Goal: Check status: Check status

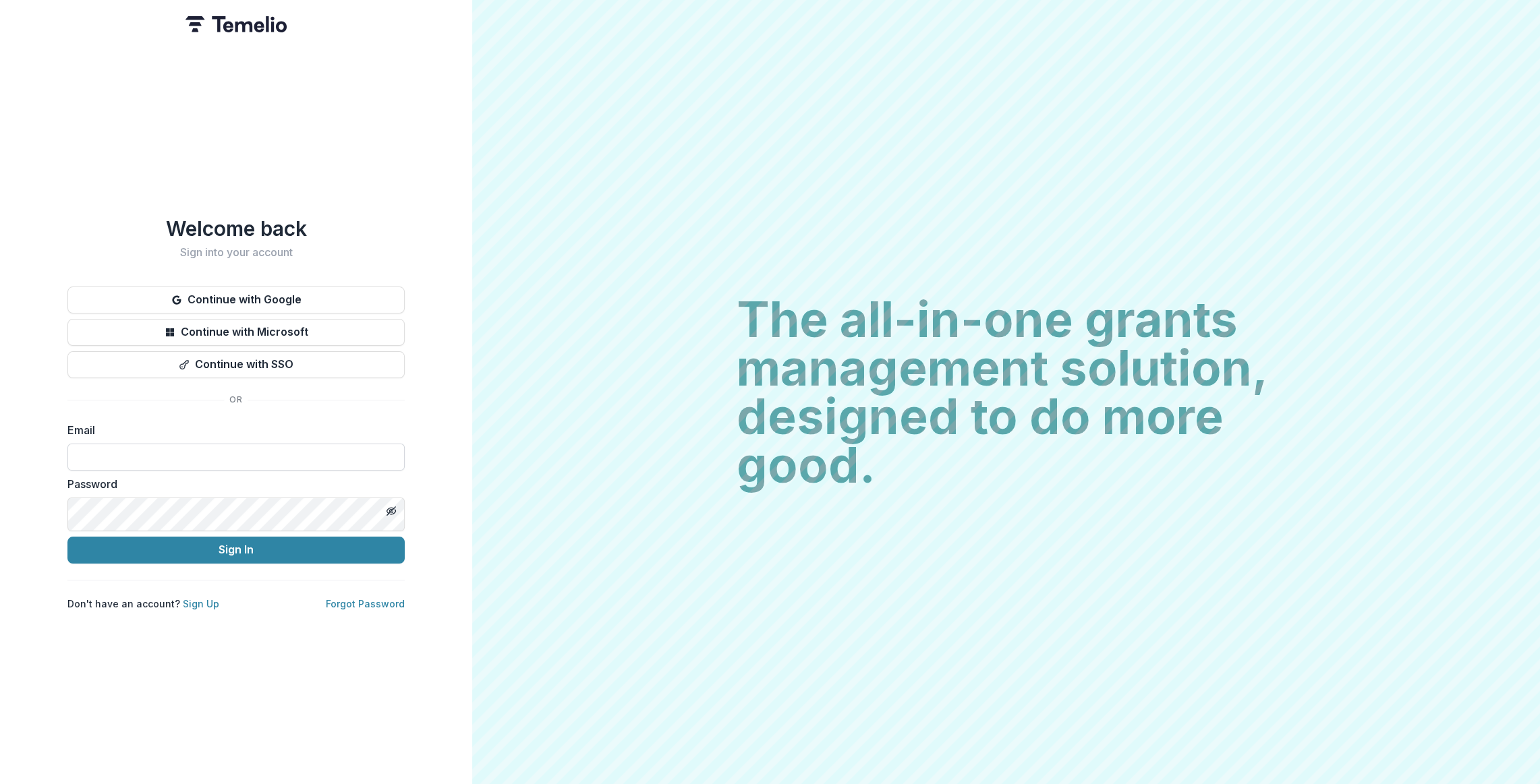
click at [258, 471] on input at bounding box center [236, 457] width 337 height 27
type input "**********"
click at [68, 537] on button "Sign In" at bounding box center [236, 550] width 337 height 27
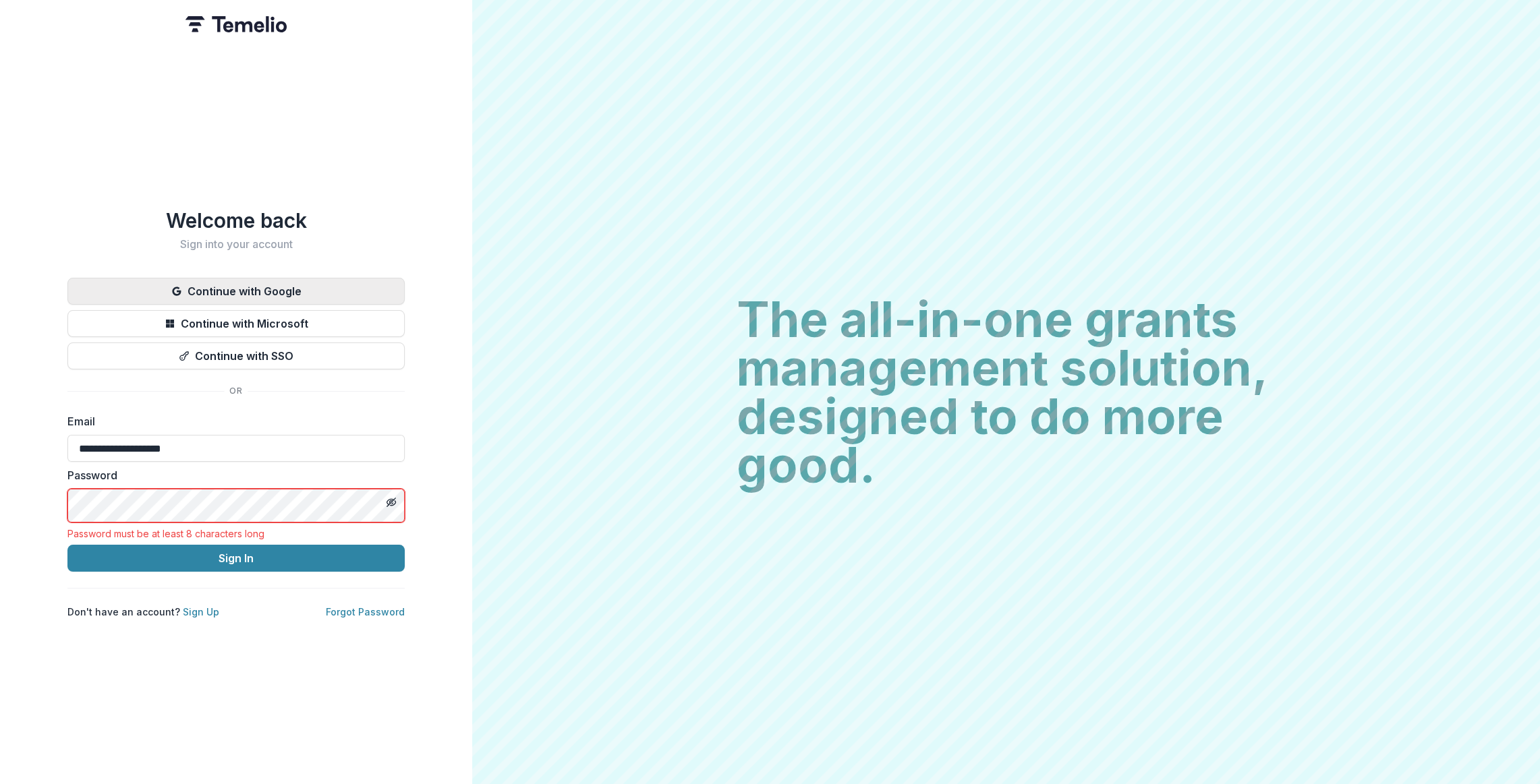
click at [210, 278] on button "Continue with Google" at bounding box center [236, 291] width 337 height 27
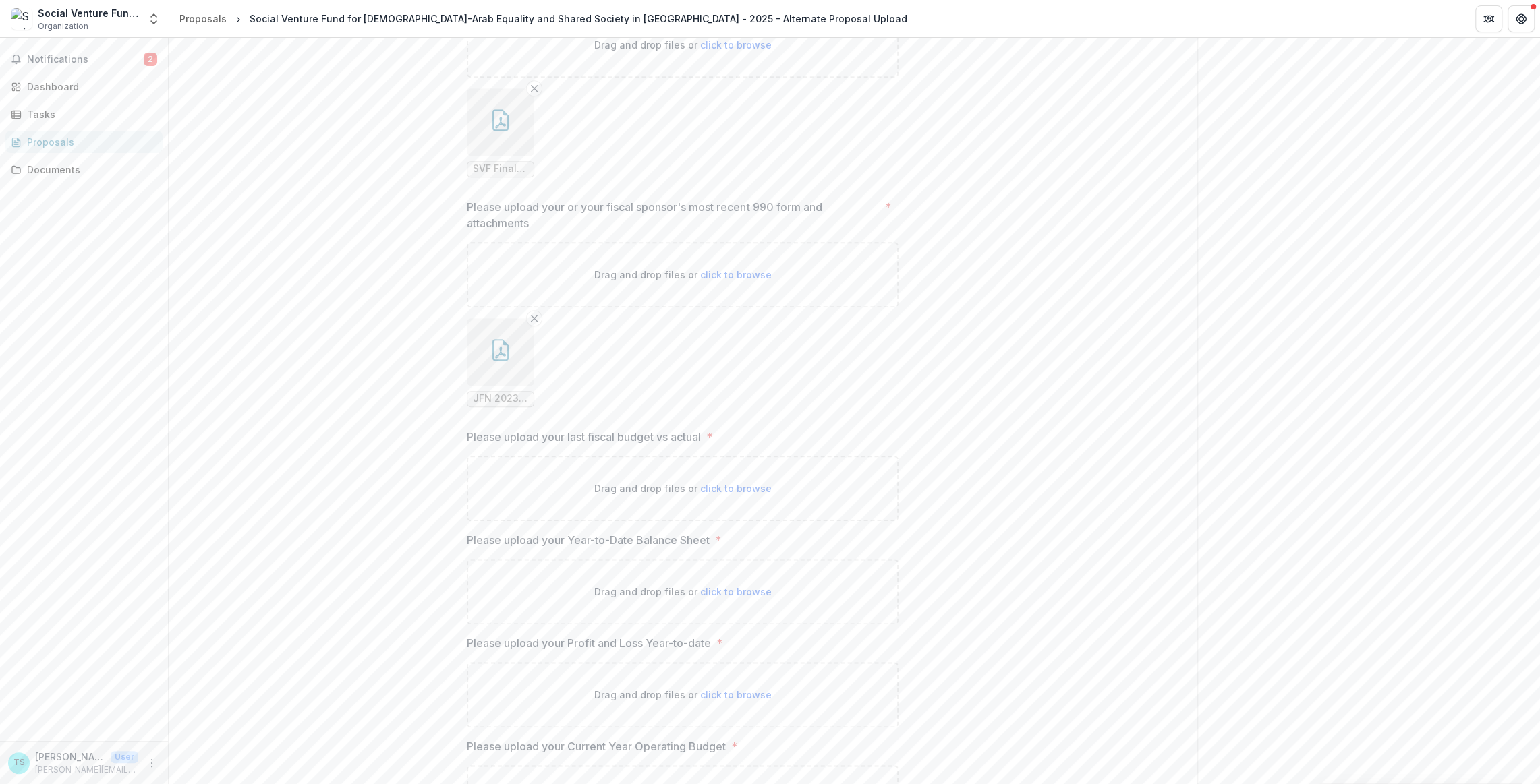
scroll to position [1234, 0]
click at [473, 174] on span "SVF Final Report 2024 to the Fineshriber Foundation.pdf" at bounding box center [500, 168] width 55 height 12
click at [296, 457] on div "**********" at bounding box center [683, 34] width 1029 height 2073
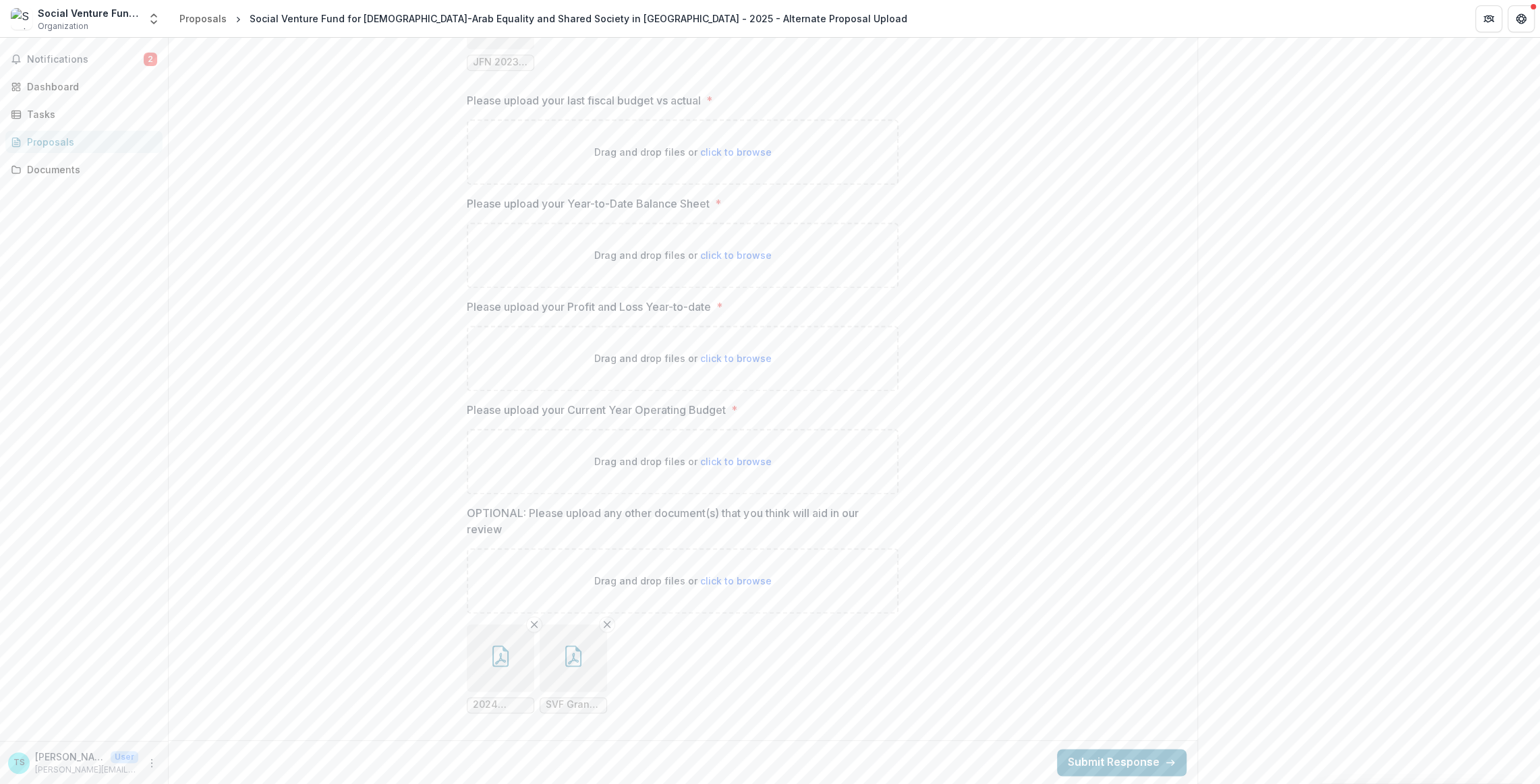
scroll to position [2087, 0]
click at [568, 652] on icon "button" at bounding box center [573, 658] width 11 height 12
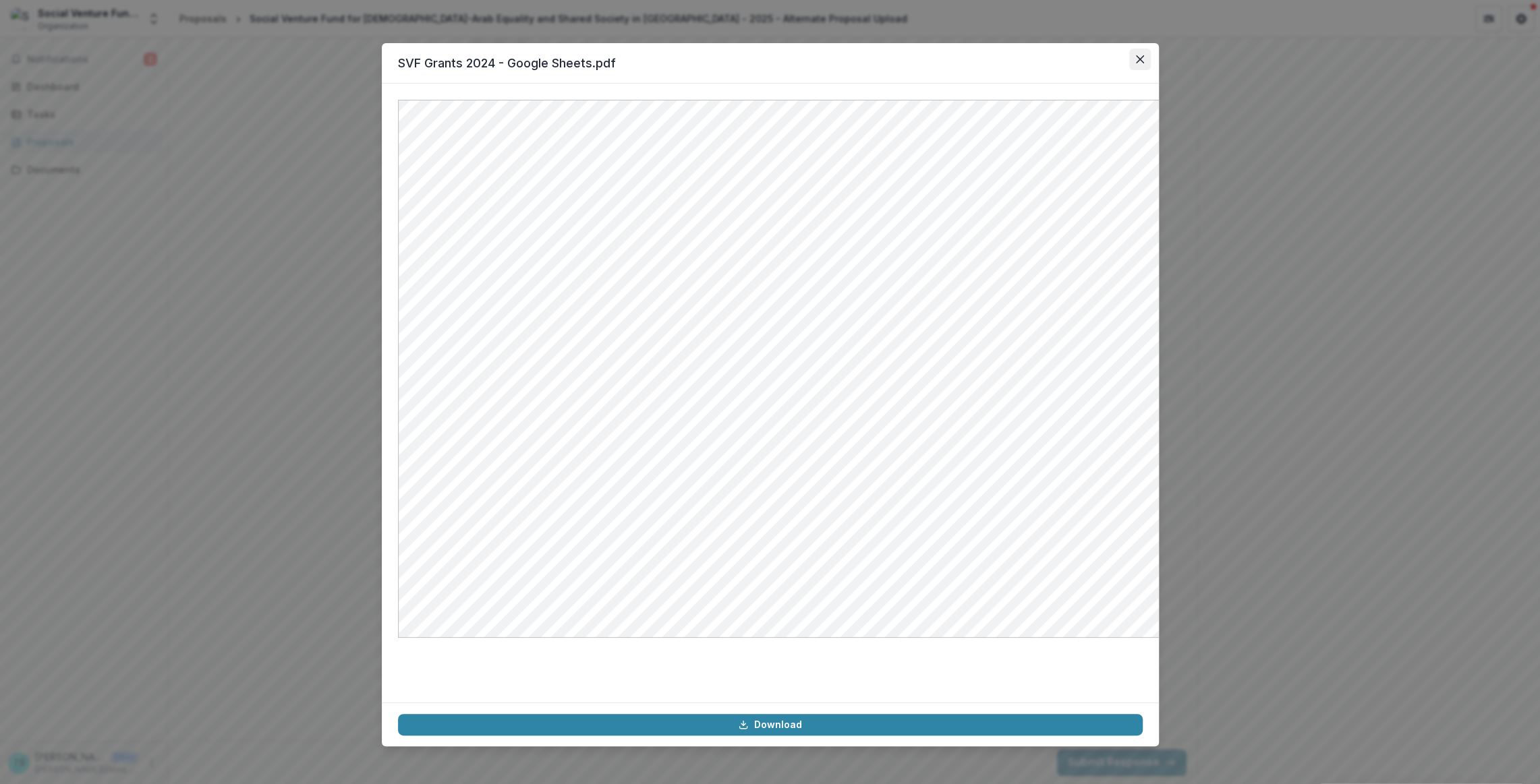
click at [1144, 63] on icon "Close" at bounding box center [1140, 59] width 8 height 8
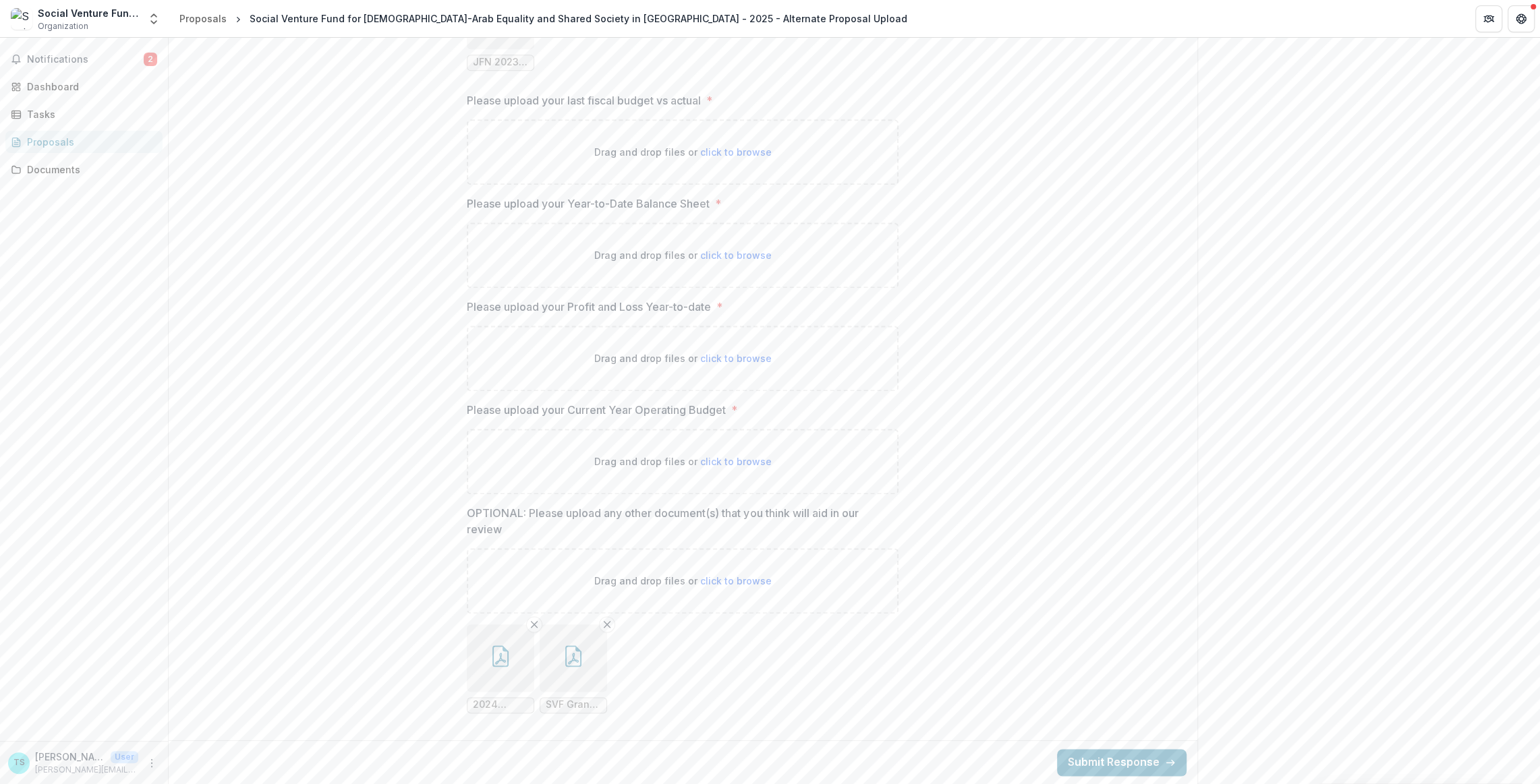
click at [495, 652] on icon "button" at bounding box center [500, 658] width 11 height 12
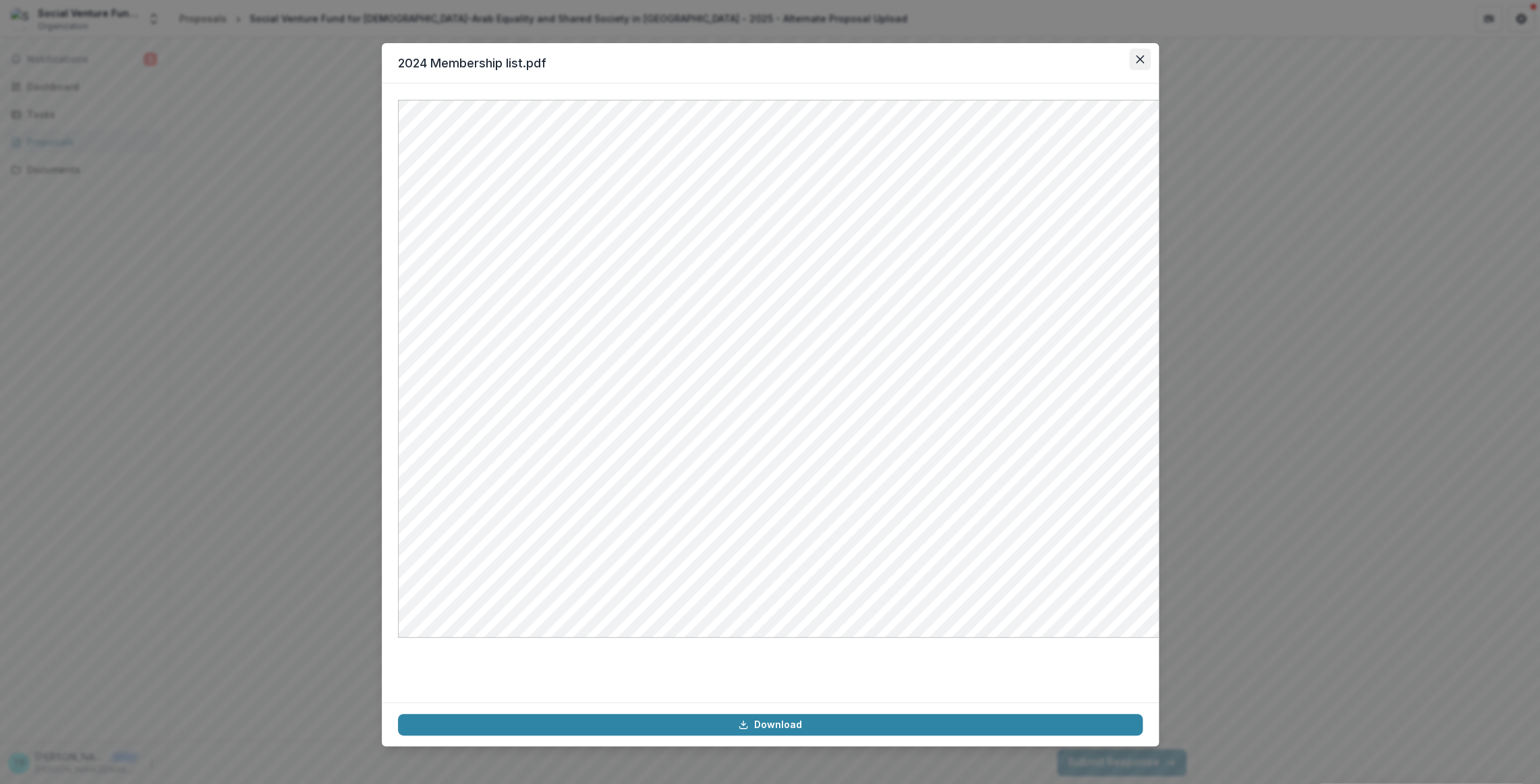
click at [1144, 63] on icon "Close" at bounding box center [1140, 59] width 8 height 8
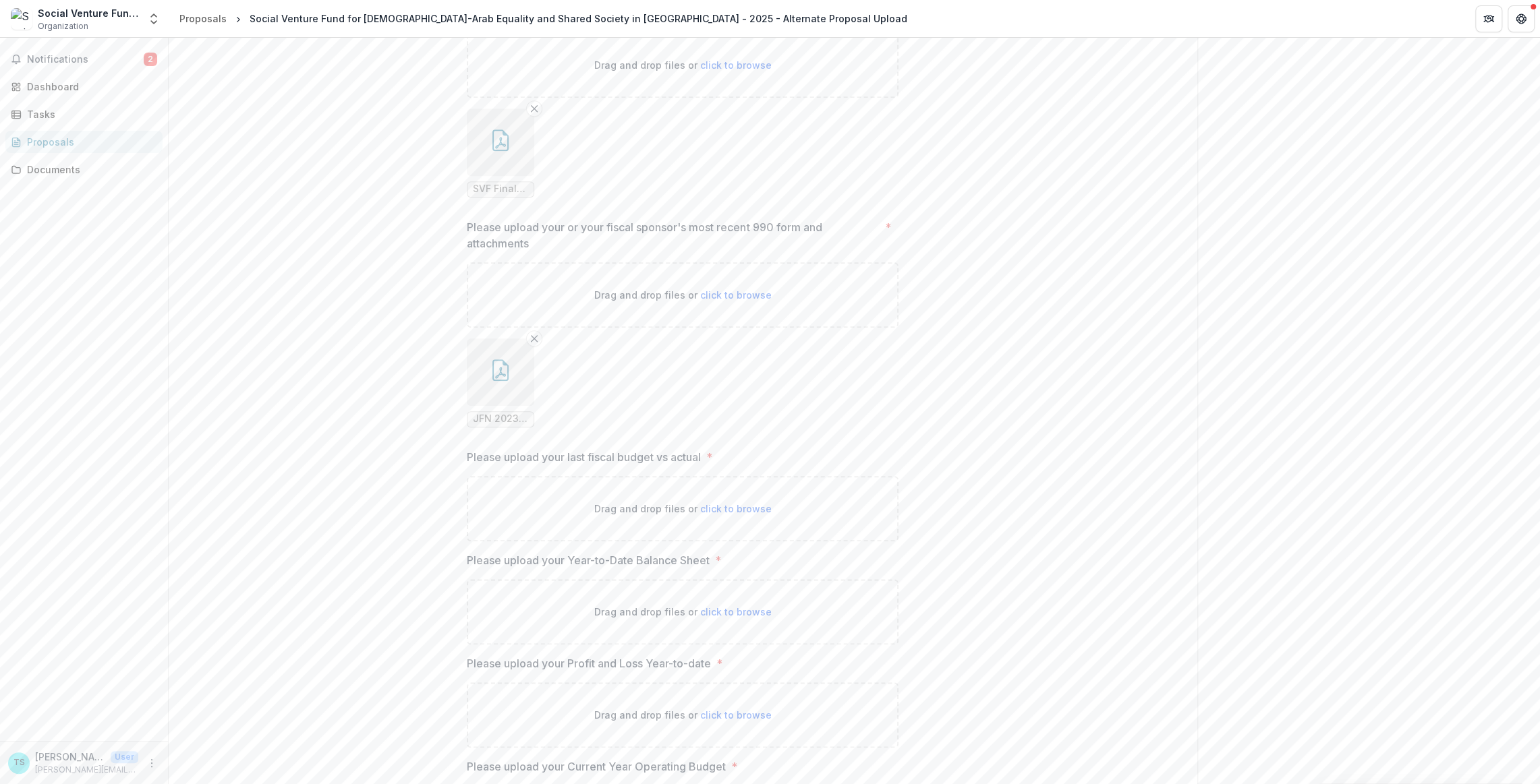
scroll to position [1197, 0]
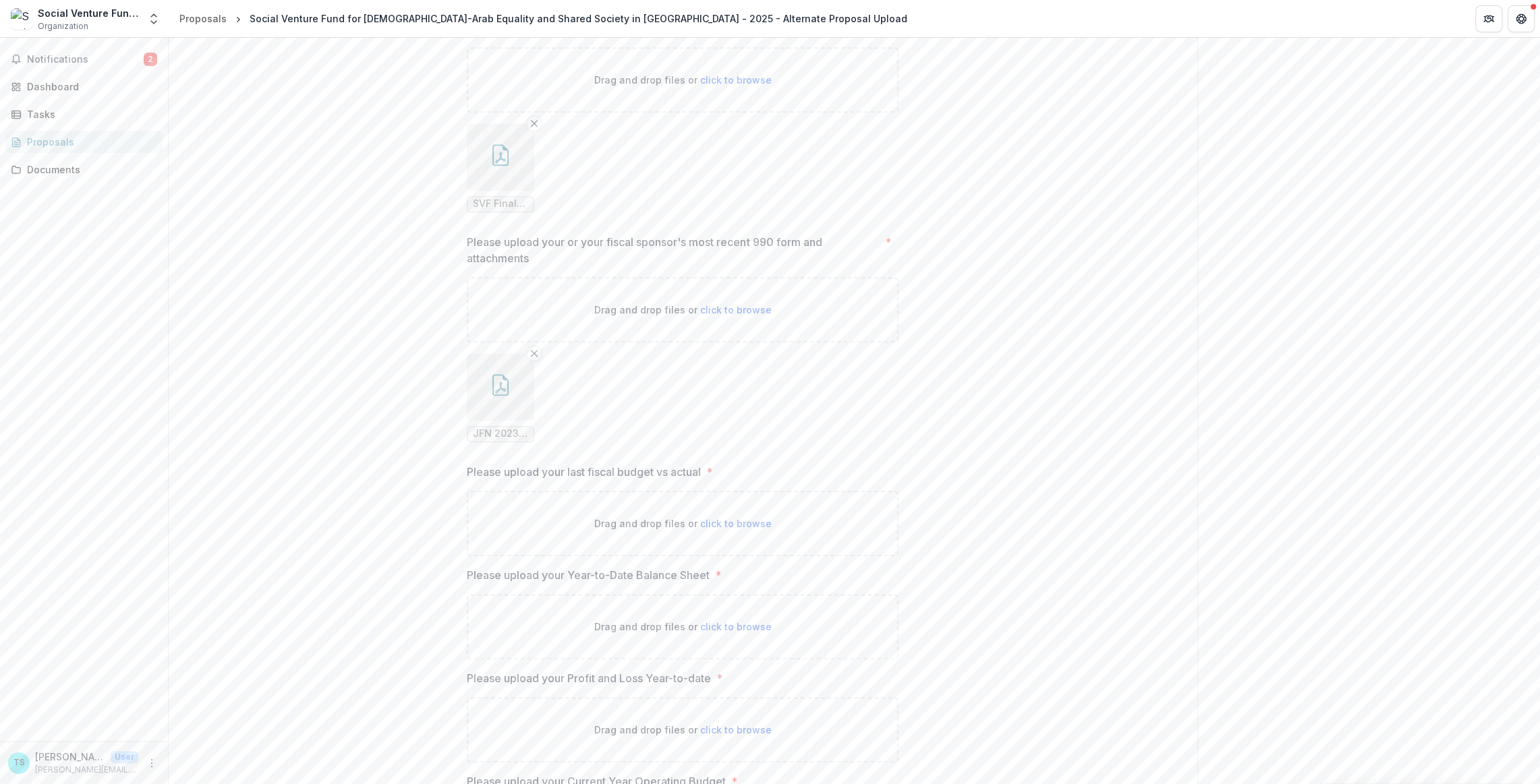
click at [490, 166] on icon "button" at bounding box center [500, 154] width 21 height 21
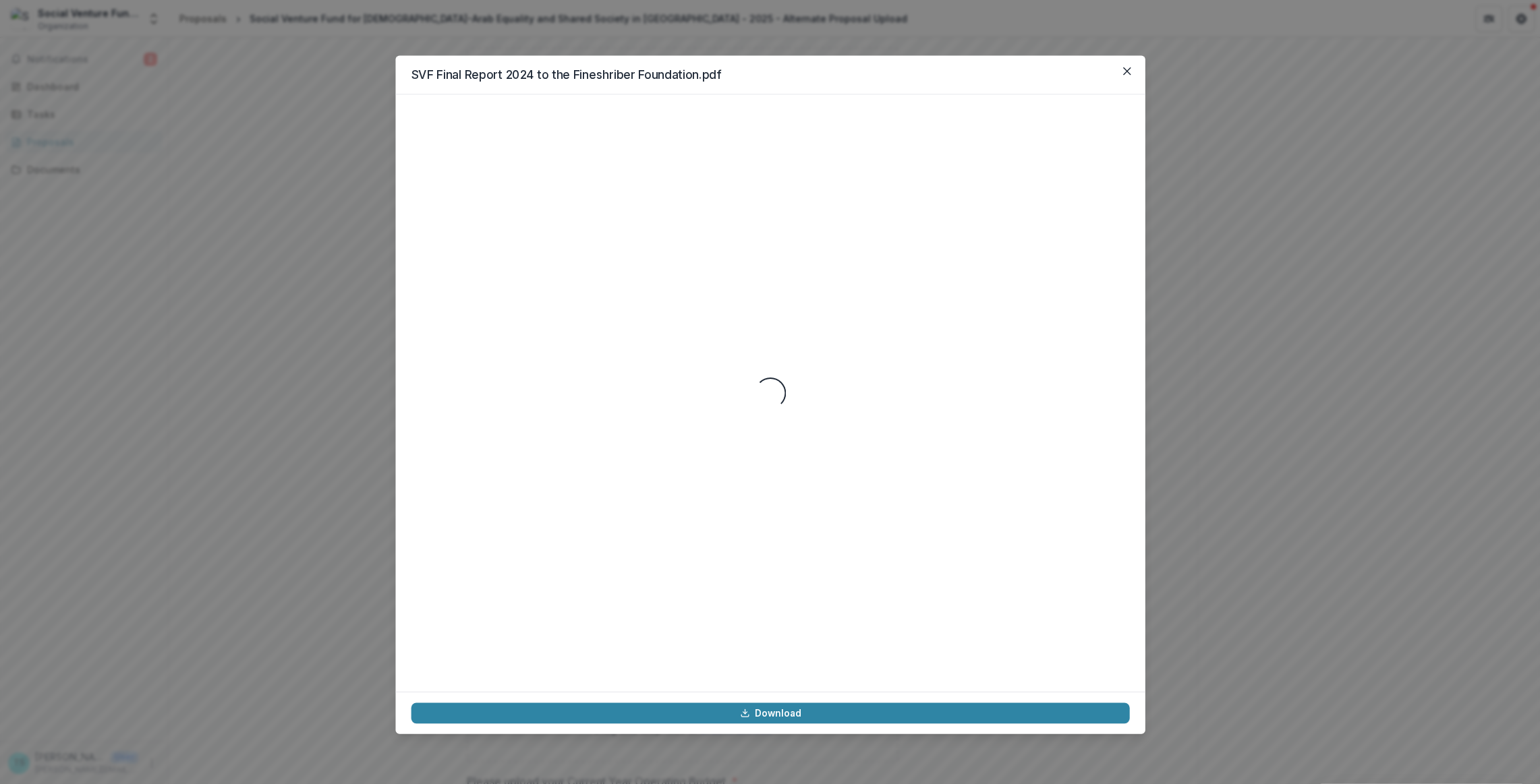
click at [444, 477] on div "Loading..." at bounding box center [770, 392] width 718 height 566
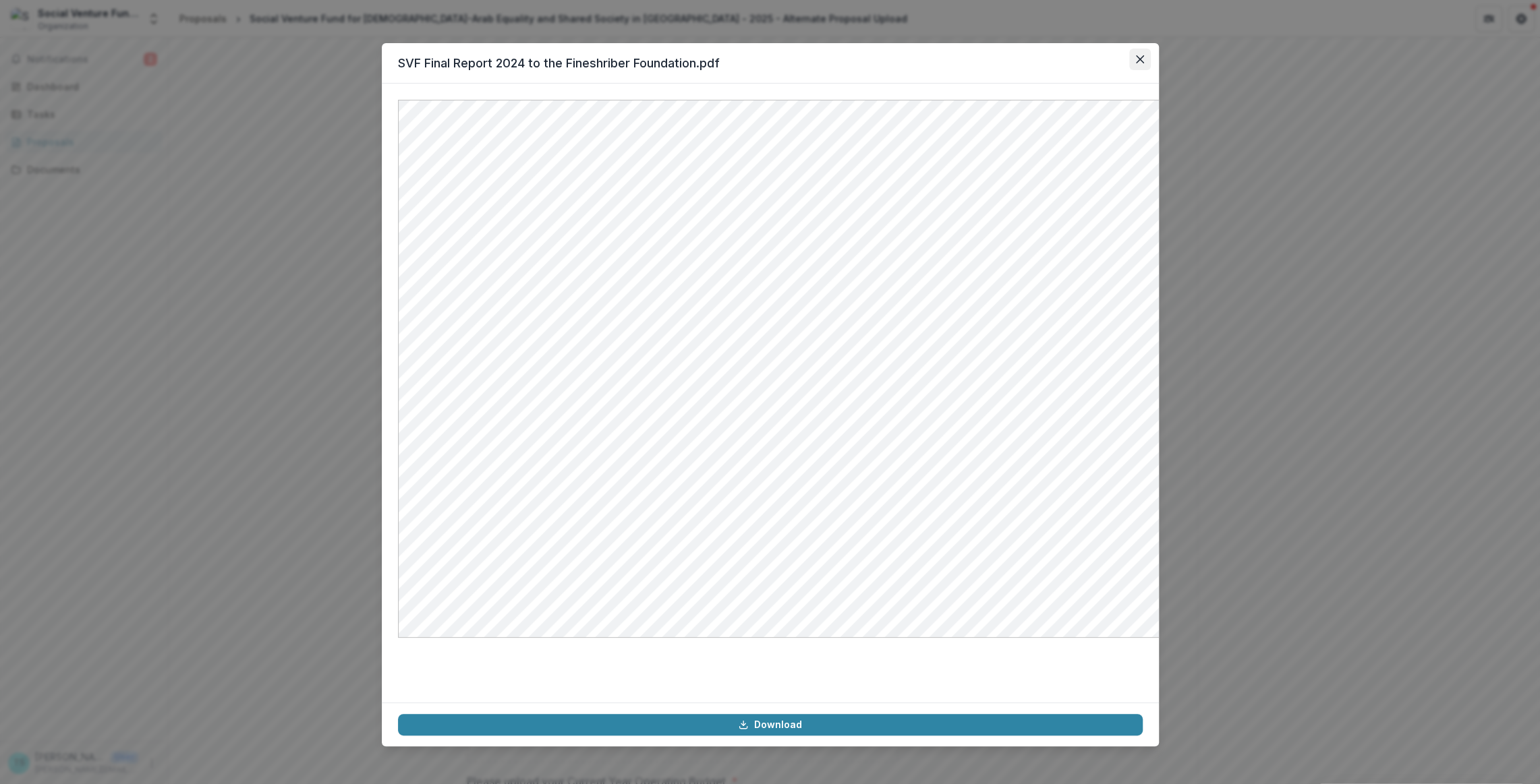
click at [1144, 63] on icon "Close" at bounding box center [1140, 59] width 8 height 8
